Goal: Task Accomplishment & Management: Use online tool/utility

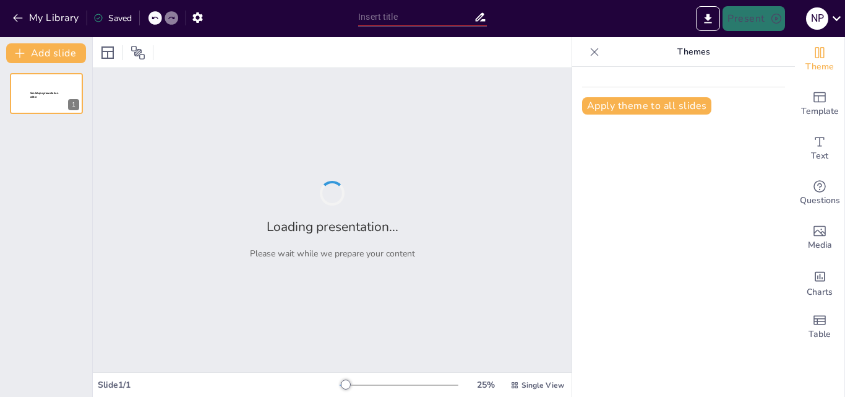
type input "Enhancing Procurement Quality: Strategies for Supplier Selection and Vendor Dev…"
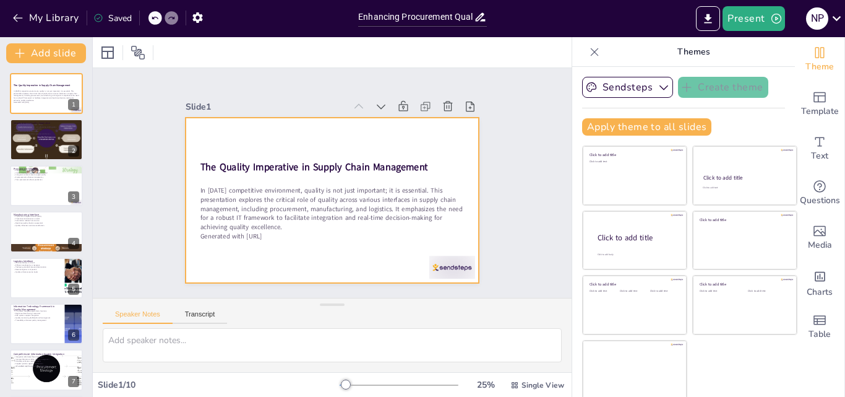
scroll to position [2, 0]
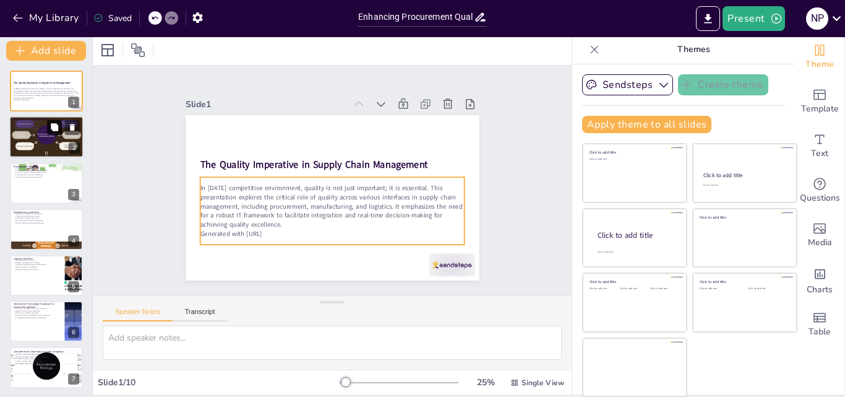
checkbox input "true"
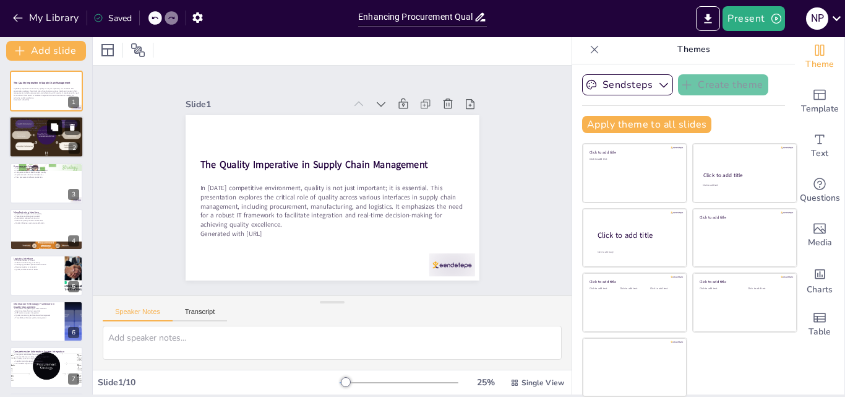
click at [53, 129] on icon at bounding box center [54, 127] width 7 height 7
type textarea "Quality is essential in supply chains as it influences customer satisfaction an…"
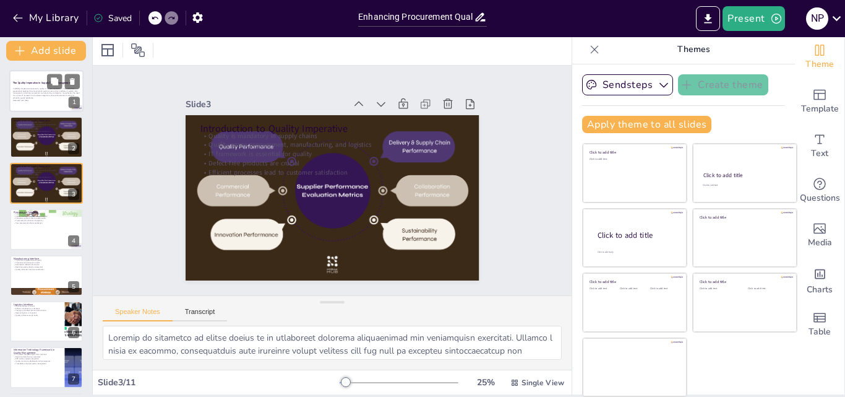
checkbox input "true"
click at [33, 80] on div "The Quality Imperative in Supply Chain Management" at bounding box center [46, 83] width 67 height 6
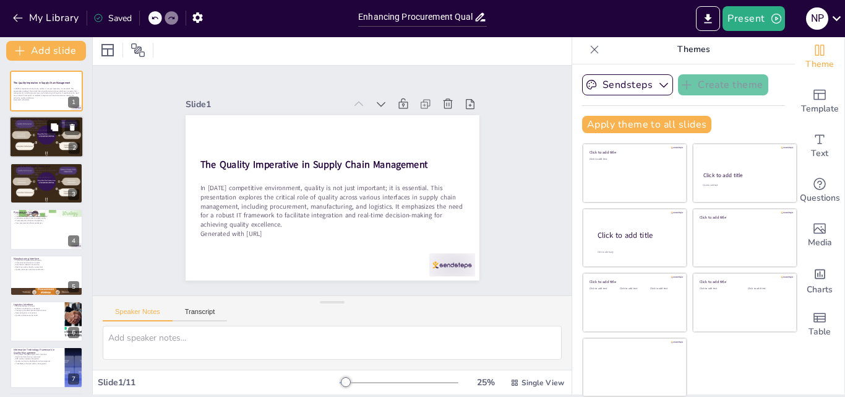
checkbox input "true"
click at [39, 124] on div "Quality is mandatory in supply chains Quality spans procurement, manufacturing,…" at bounding box center [46, 126] width 67 height 12
type textarea "Quality is essential in supply chains as it influences customer satisfaction an…"
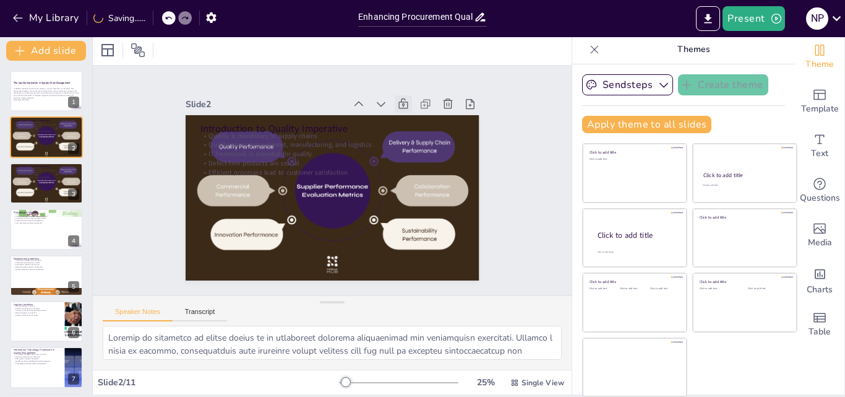
checkbox input "true"
click at [708, 19] on icon "Export to PowerPoint" at bounding box center [708, 18] width 13 height 13
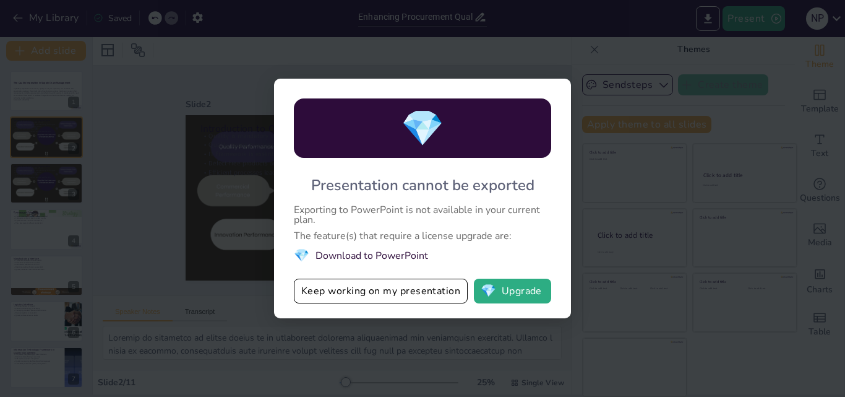
click at [592, 226] on div "💎 Presentation cannot be exported Exporting to PowerPoint is not available in y…" at bounding box center [422, 198] width 845 height 397
click at [593, 222] on div "💎 Presentation cannot be exported Exporting to PowerPoint is not available in y…" at bounding box center [422, 198] width 845 height 397
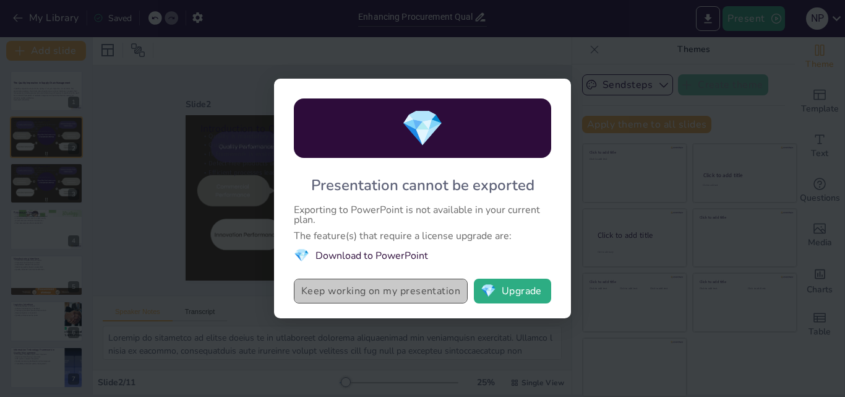
click at [417, 295] on button "Keep working on my presentation" at bounding box center [381, 290] width 174 height 25
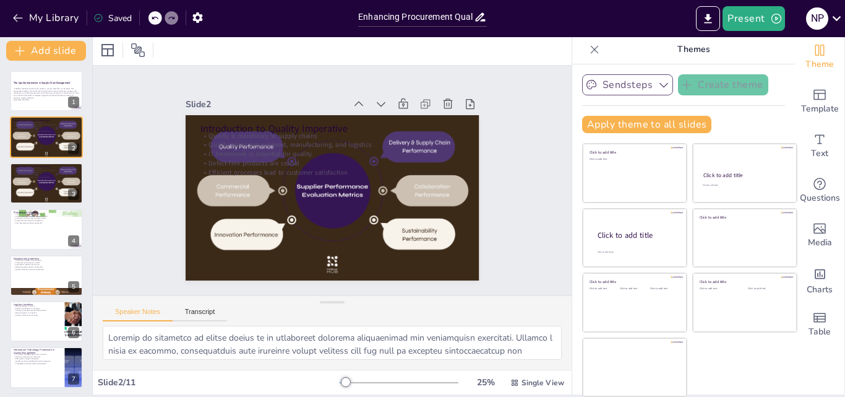
click at [658, 87] on icon "button" at bounding box center [664, 85] width 12 height 12
click at [717, 100] on div "Sendsteps Create theme Sendsteps Themes Sendsteps Apply theme to all slides Cli…" at bounding box center [683, 108] width 203 height 69
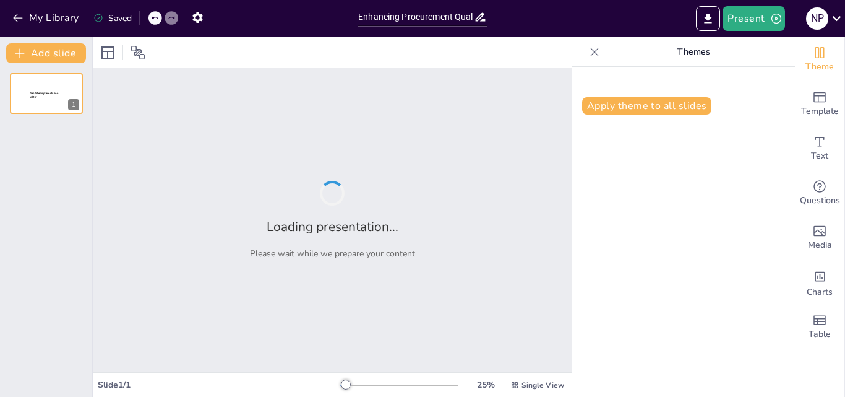
type input "Enhancing Procurement Quality: Strategies for Supplier Selection and Vendor Dev…"
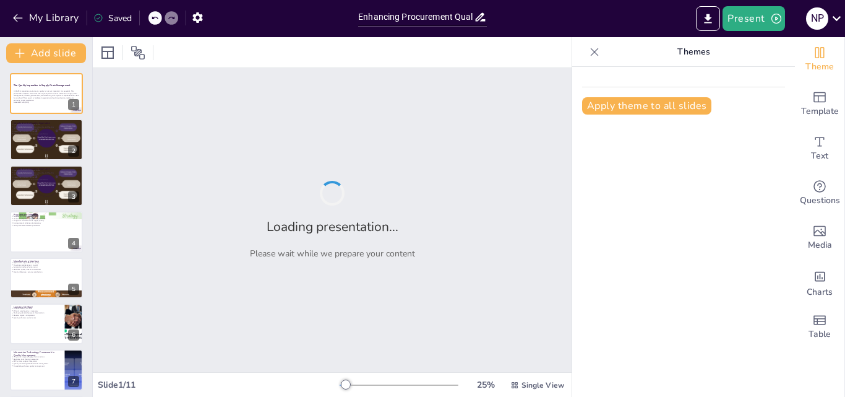
checkbox input "true"
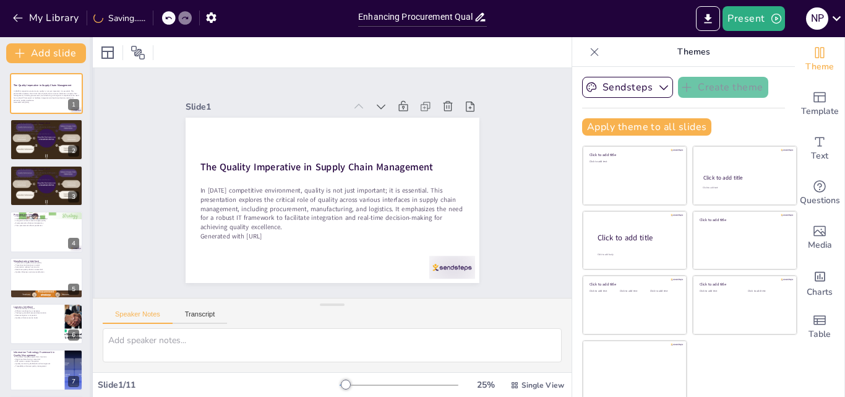
checkbox input "true"
click at [715, 17] on icon "Export to PowerPoint" at bounding box center [708, 18] width 13 height 13
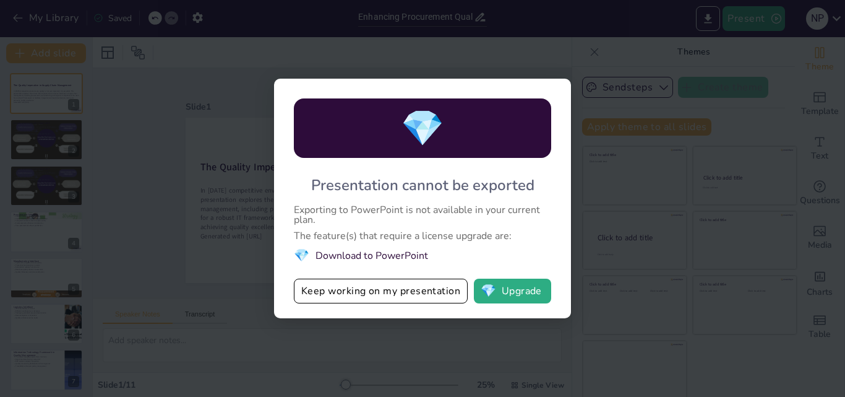
click at [589, 222] on div "💎 Presentation cannot be exported Exporting to PowerPoint is not available in y…" at bounding box center [422, 198] width 845 height 397
click at [553, 85] on div "💎 Presentation cannot be exported Exporting to PowerPoint is not available in y…" at bounding box center [422, 198] width 297 height 239
click at [394, 293] on button "Keep working on my presentation" at bounding box center [381, 290] width 174 height 25
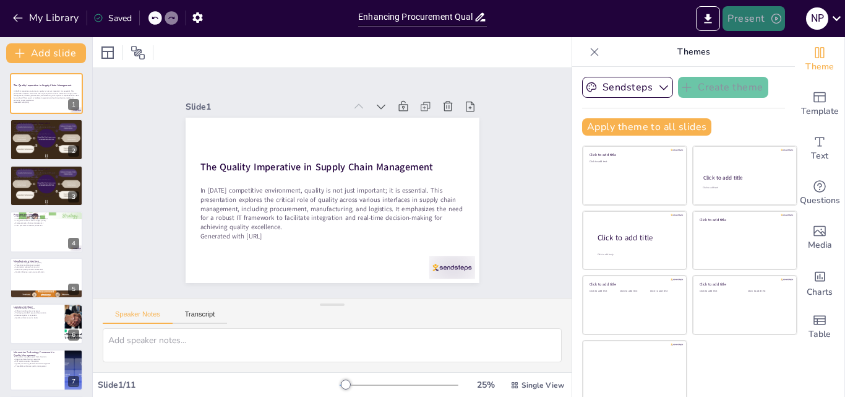
click at [764, 19] on button "Present" at bounding box center [754, 18] width 62 height 25
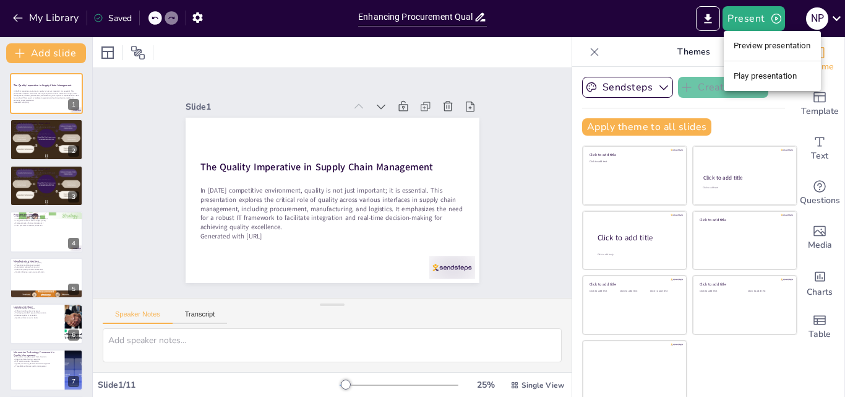
click at [772, 73] on li "Play presentation" at bounding box center [772, 76] width 97 height 20
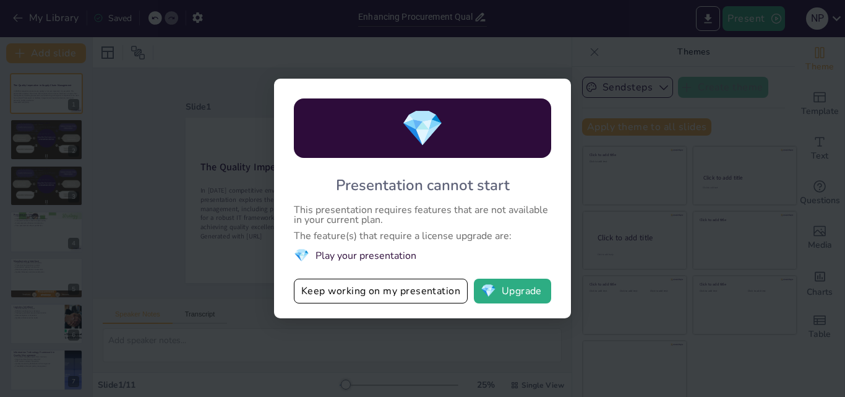
click at [668, 157] on div "💎 Presentation cannot start This presentation requires features that are not av…" at bounding box center [422, 198] width 845 height 397
click at [167, 71] on div "💎 Presentation cannot start This presentation requires features that are not av…" at bounding box center [422, 198] width 845 height 397
drag, startPoint x: 185, startPoint y: 294, endPoint x: 551, endPoint y: 8, distance: 464.7
click at [184, 283] on div "💎 Presentation cannot start This presentation requires features that are not av…" at bounding box center [422, 198] width 845 height 397
